Goal: Use online tool/utility: Utilize a website feature to perform a specific function

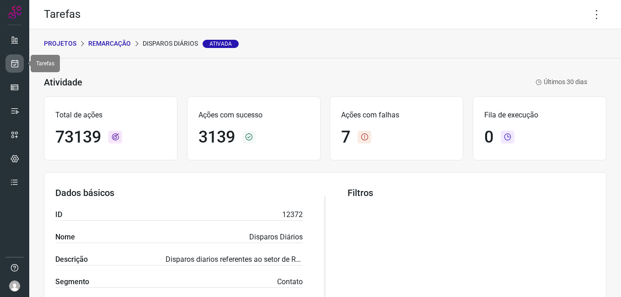
click at [16, 70] on link at bounding box center [14, 63] width 18 height 18
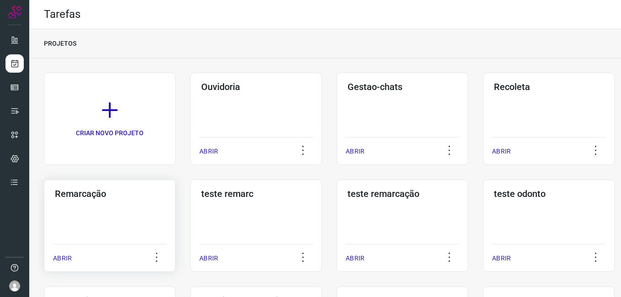
click at [112, 203] on div "Remarcação ABRIR" at bounding box center [110, 226] width 132 height 92
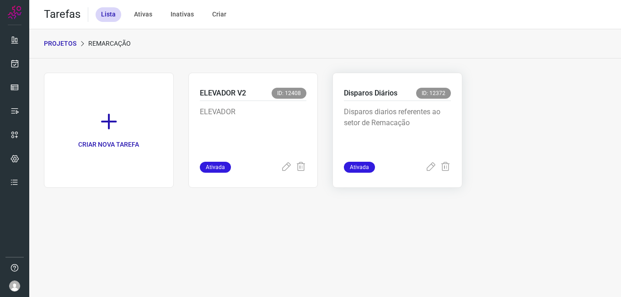
click at [400, 92] on div "Disparos Diários ID: 12372" at bounding box center [397, 94] width 107 height 13
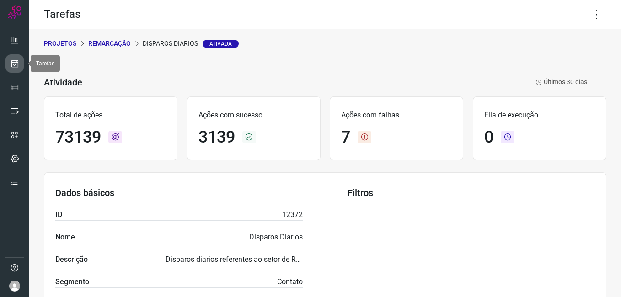
click at [13, 72] on link at bounding box center [14, 63] width 18 height 18
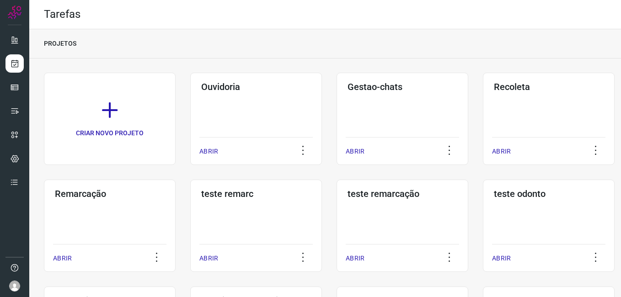
click at [130, 221] on div "Remarcação ABRIR" at bounding box center [110, 226] width 132 height 92
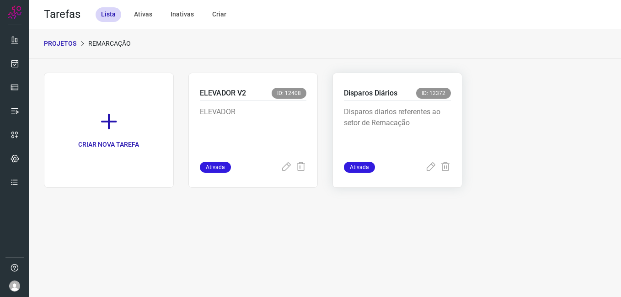
click at [385, 124] on p "Disparos diarios referentes ao setor de Remacação" at bounding box center [397, 130] width 107 height 46
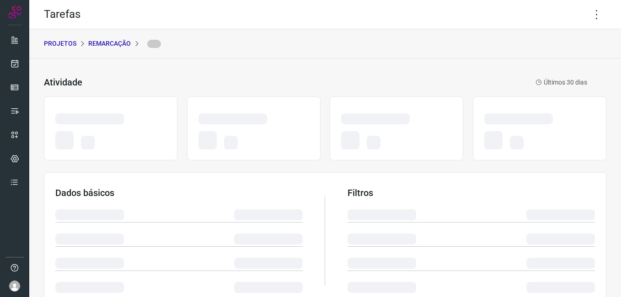
drag, startPoint x: 385, startPoint y: 124, endPoint x: 466, endPoint y: 63, distance: 102.2
click at [466, 63] on div "Atividade Últimos 30 [PERSON_NAME] Dados básicos Filtros Execução de tarefas" at bounding box center [325, 274] width 592 height 431
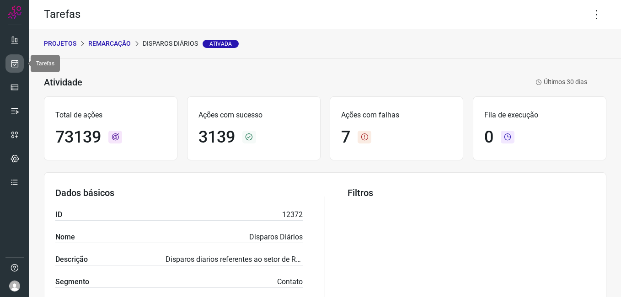
click at [12, 69] on link at bounding box center [14, 63] width 18 height 18
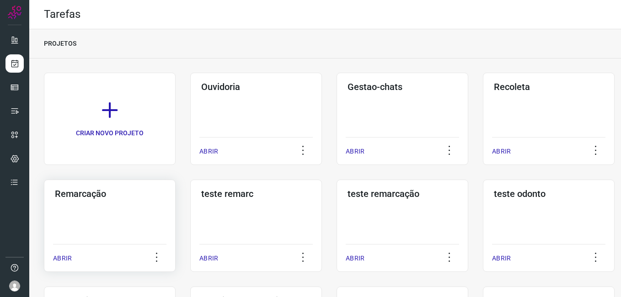
click at [104, 211] on div "Remarcação ABRIR" at bounding box center [110, 226] width 132 height 92
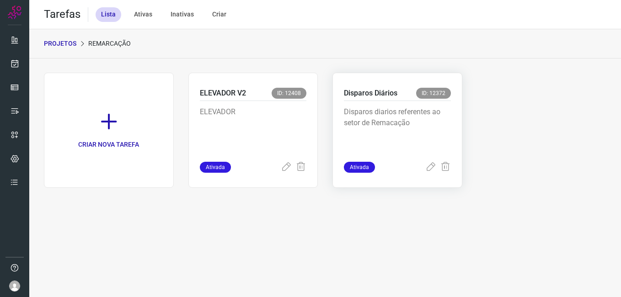
click at [390, 114] on p "Disparos diarios referentes ao setor de Remacação" at bounding box center [397, 130] width 107 height 46
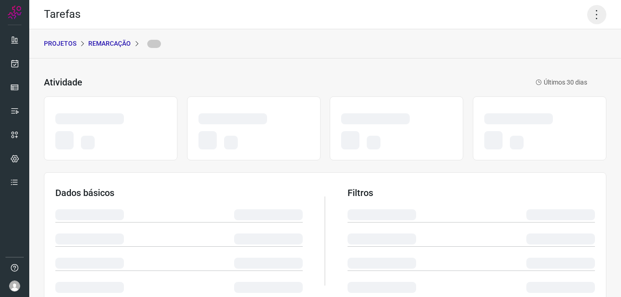
click at [594, 17] on icon at bounding box center [597, 14] width 19 height 19
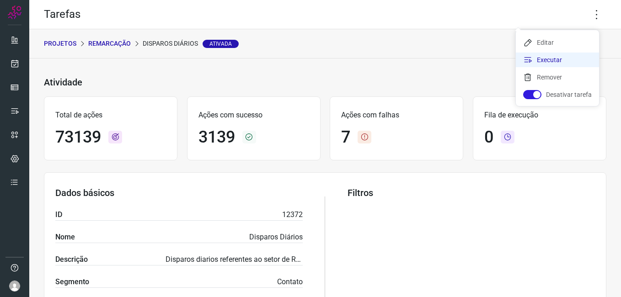
click at [547, 59] on li "Executar" at bounding box center [557, 60] width 83 height 15
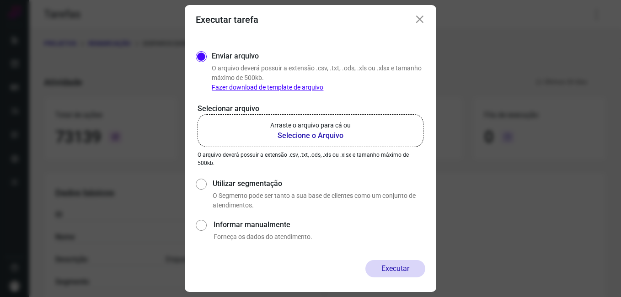
click at [308, 135] on b "Selecione o Arquivo" at bounding box center [310, 135] width 81 height 11
click at [0, 0] on input "Arraste o arquivo para cá ou Selecione o Arquivo" at bounding box center [0, 0] width 0 height 0
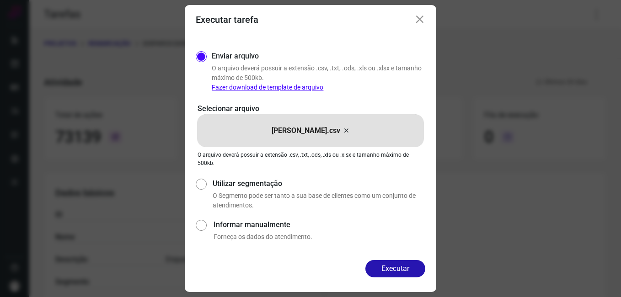
click at [412, 270] on button "Executar" at bounding box center [396, 268] width 60 height 17
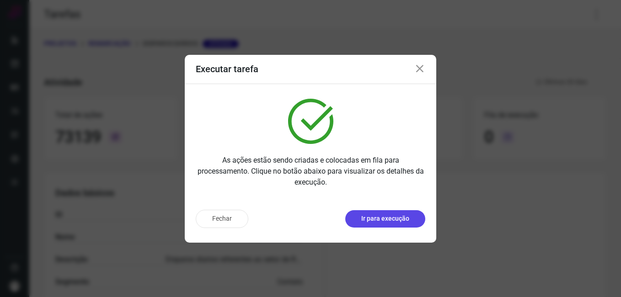
click at [376, 223] on p "Ir para execução" at bounding box center [386, 219] width 48 height 10
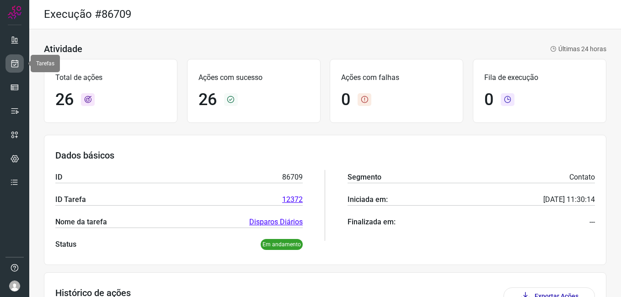
click at [9, 62] on link at bounding box center [14, 63] width 18 height 18
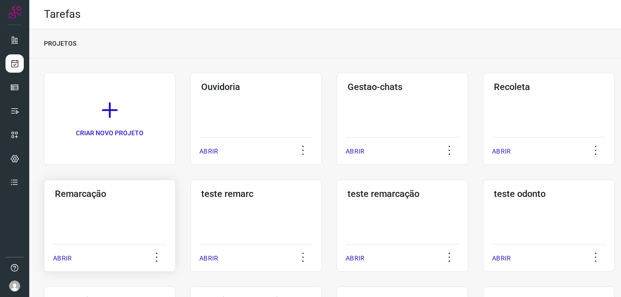
click at [108, 230] on div "Remarcação ABRIR" at bounding box center [110, 226] width 132 height 92
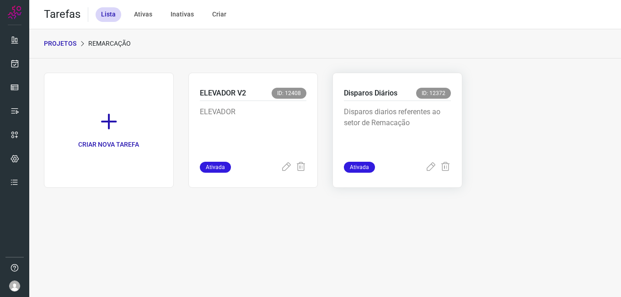
click at [372, 130] on p "Disparos diarios referentes ao setor de Remacação" at bounding box center [397, 130] width 107 height 46
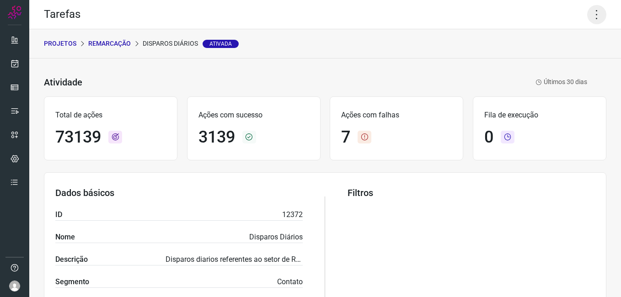
click at [588, 10] on icon at bounding box center [597, 14] width 19 height 19
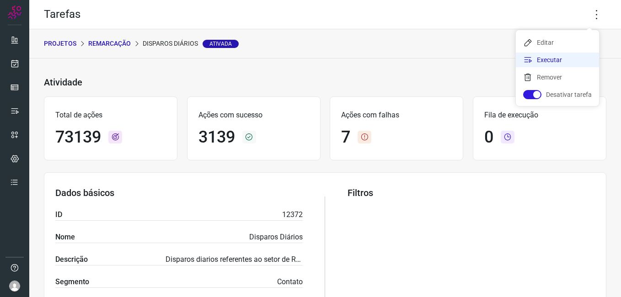
click at [536, 60] on li "Executar" at bounding box center [557, 60] width 83 height 15
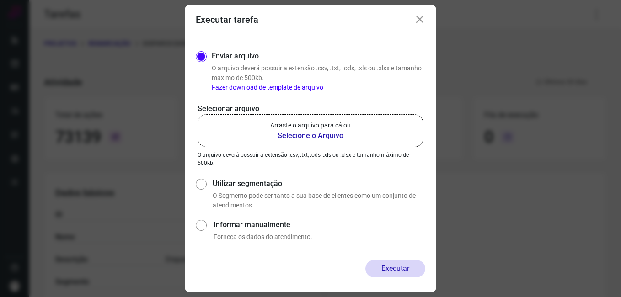
click at [324, 134] on b "Selecione o Arquivo" at bounding box center [310, 135] width 81 height 11
click at [0, 0] on input "Arraste o arquivo para cá ou Selecione o Arquivo" at bounding box center [0, 0] width 0 height 0
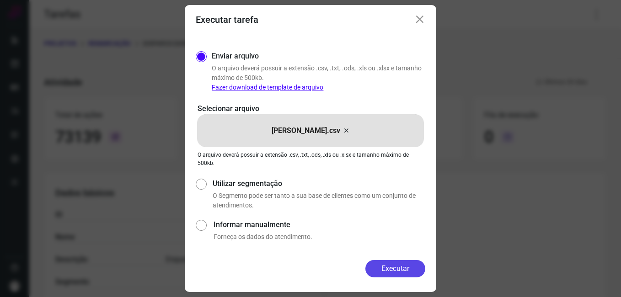
click at [394, 269] on button "Executar" at bounding box center [396, 268] width 60 height 17
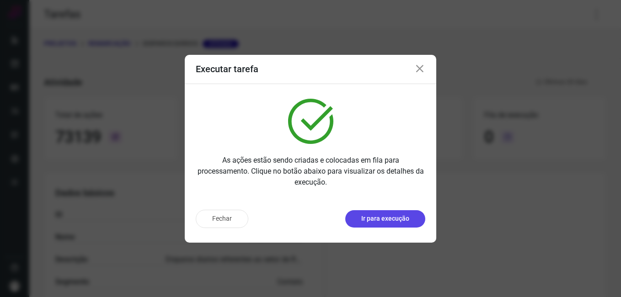
click at [401, 223] on p "Ir para execução" at bounding box center [386, 219] width 48 height 10
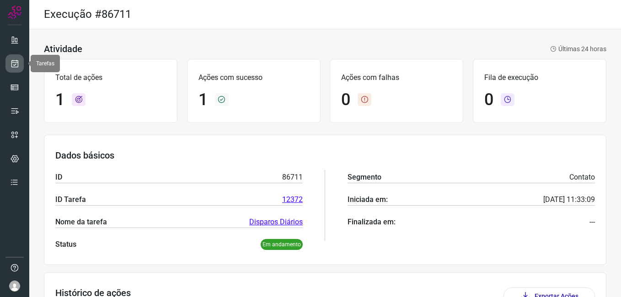
click at [17, 63] on icon at bounding box center [15, 63] width 10 height 9
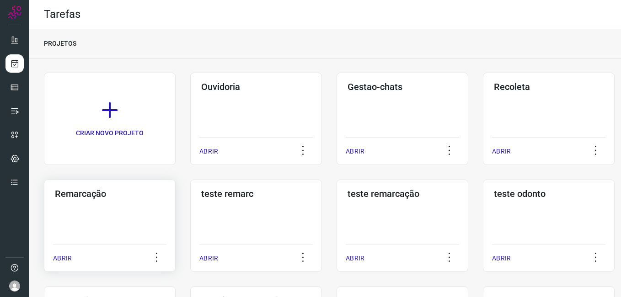
click at [131, 217] on div "Remarcação ABRIR" at bounding box center [110, 226] width 132 height 92
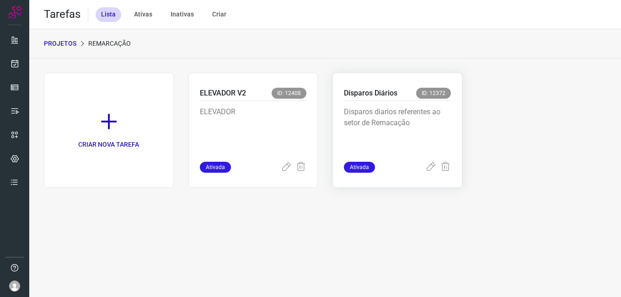
click at [373, 115] on p "Disparos diarios referentes ao setor de Remacação" at bounding box center [397, 130] width 107 height 46
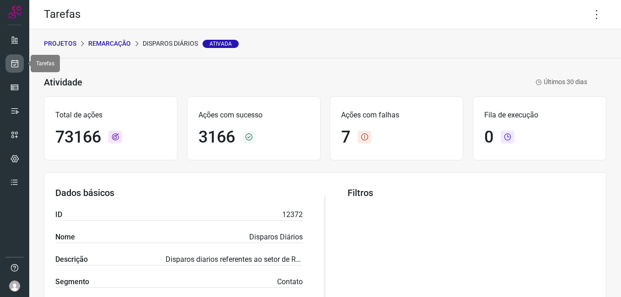
click at [16, 69] on link at bounding box center [14, 63] width 18 height 18
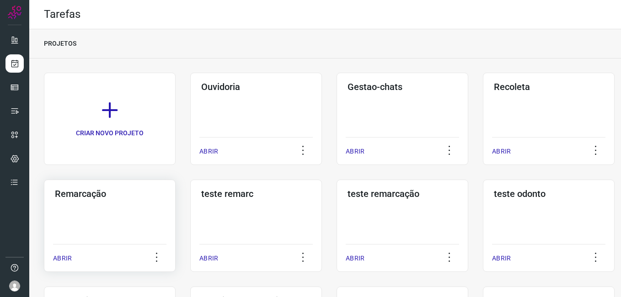
click at [137, 215] on div "Remarcação ABRIR" at bounding box center [110, 226] width 132 height 92
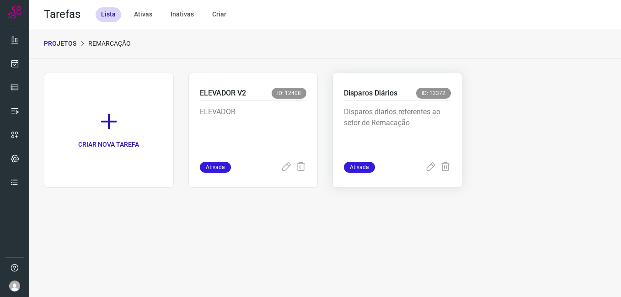
click at [426, 114] on p "Disparos diarios referentes ao setor de Remacação" at bounding box center [397, 130] width 107 height 46
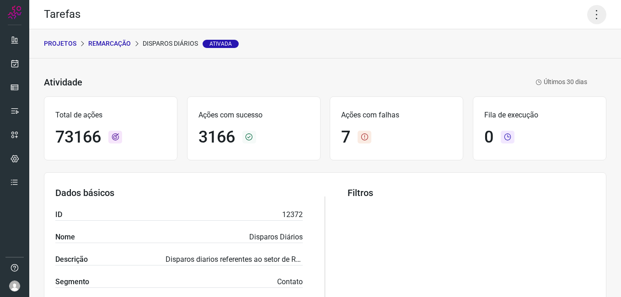
click at [588, 23] on icon at bounding box center [597, 14] width 19 height 19
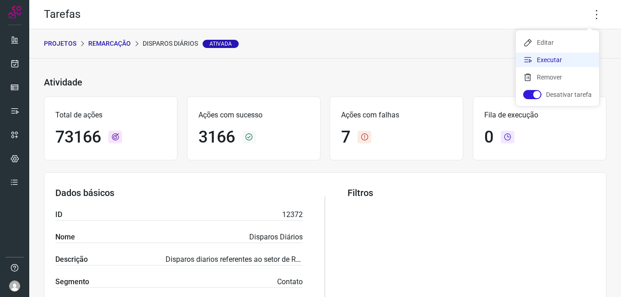
click at [559, 63] on li "Executar" at bounding box center [557, 60] width 83 height 15
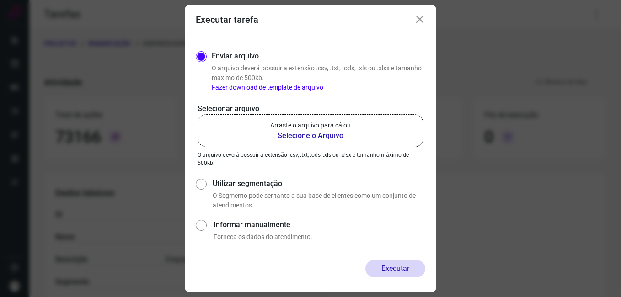
click at [340, 135] on b "Selecione o Arquivo" at bounding box center [310, 135] width 81 height 11
click at [0, 0] on input "Arraste o arquivo para cá ou Selecione o Arquivo" at bounding box center [0, 0] width 0 height 0
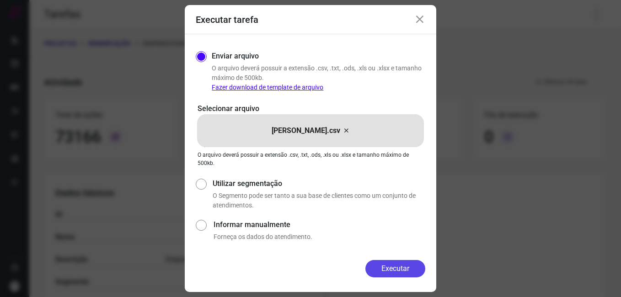
click at [397, 272] on button "Executar" at bounding box center [396, 268] width 60 height 17
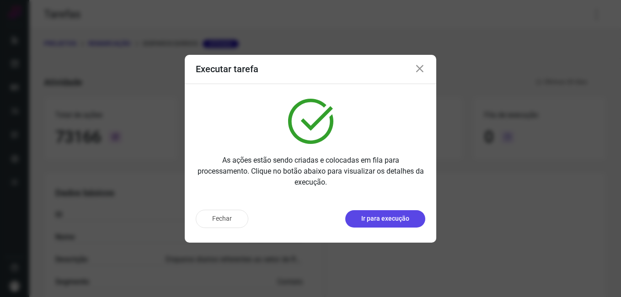
click at [380, 219] on p "Ir para execução" at bounding box center [386, 219] width 48 height 10
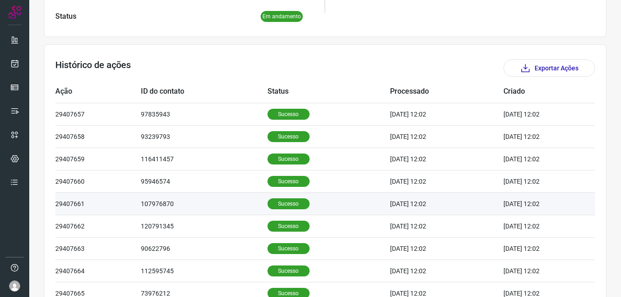
scroll to position [229, 0]
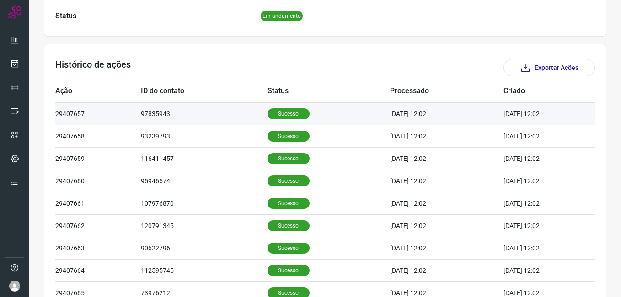
click at [270, 117] on p "Sucesso" at bounding box center [289, 113] width 42 height 11
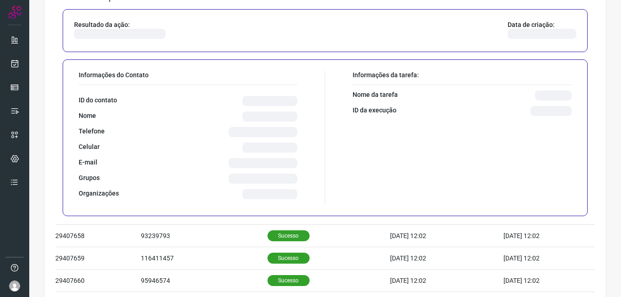
scroll to position [366, 0]
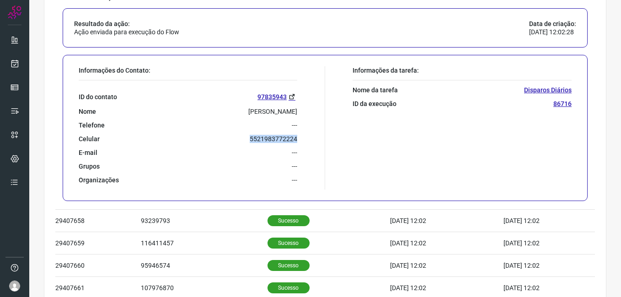
drag, startPoint x: 245, startPoint y: 140, endPoint x: 297, endPoint y: 140, distance: 51.7
click at [297, 140] on div "Informações do Contato: ID do contato 97835943 Nome [PERSON_NAME] Telefone --- …" at bounding box center [199, 128] width 251 height 124
drag, startPoint x: 297, startPoint y: 140, endPoint x: 285, endPoint y: 138, distance: 12.4
copy p "5521983772224"
